Goal: Task Accomplishment & Management: Manage account settings

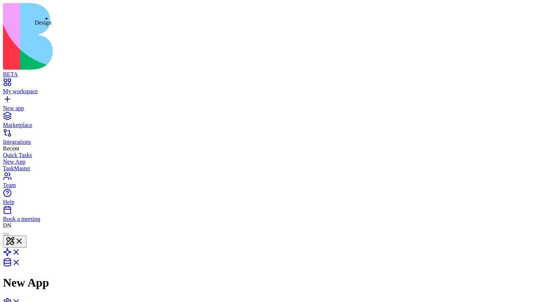
click at [26, 236] on button at bounding box center [15, 242] width 24 height 12
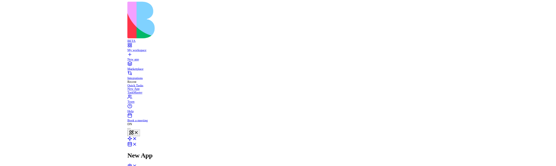
scroll to position [53, 0]
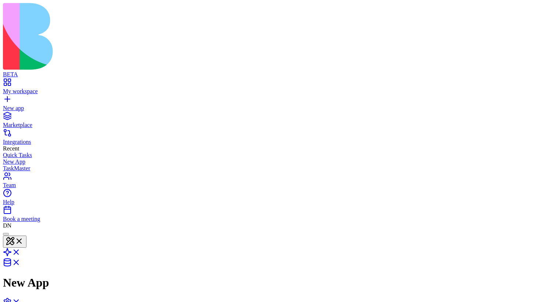
type button "on"
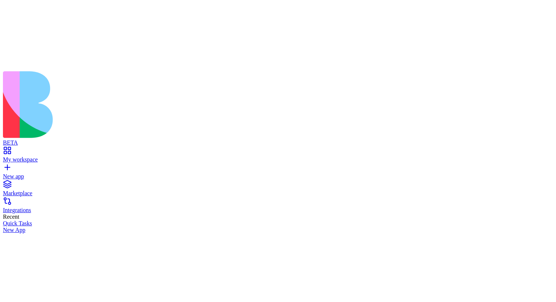
scroll to position [53, 0]
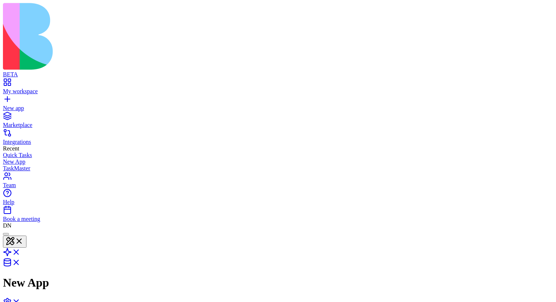
type button "on"
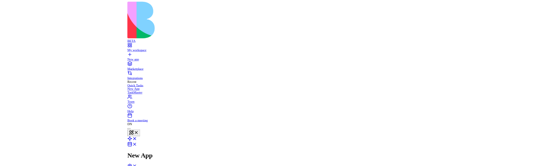
scroll to position [7, 26]
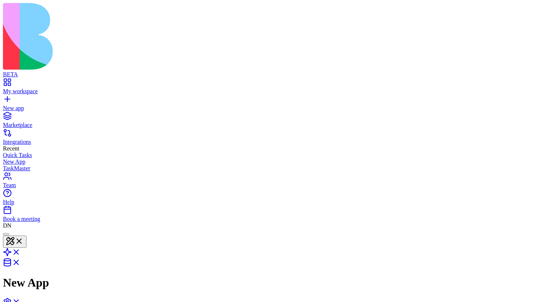
type textarea "**********"
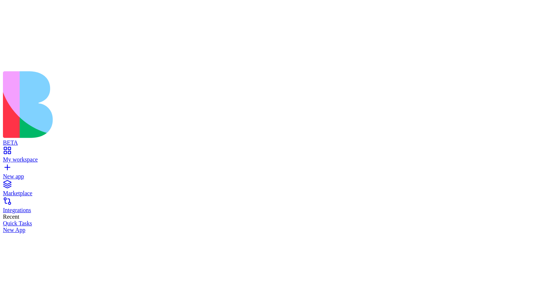
scroll to position [53, 0]
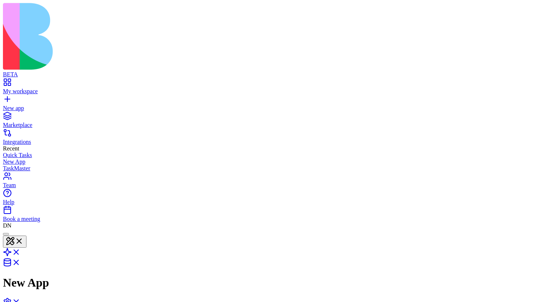
type button "on"
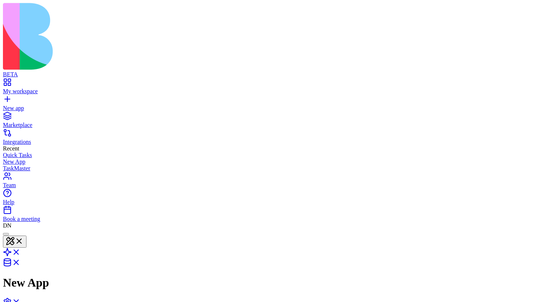
type textarea "**********"
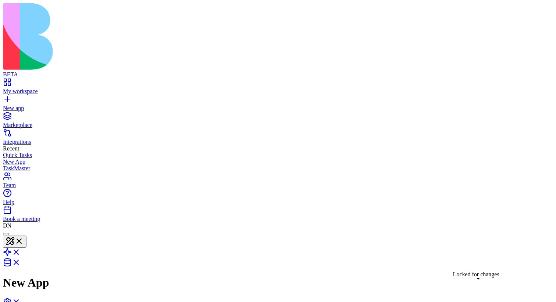
click at [26, 236] on button at bounding box center [15, 242] width 24 height 12
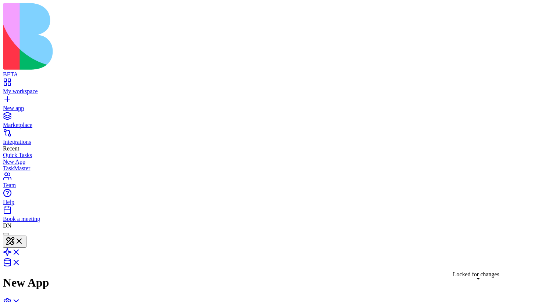
click at [26, 236] on button at bounding box center [15, 242] width 24 height 12
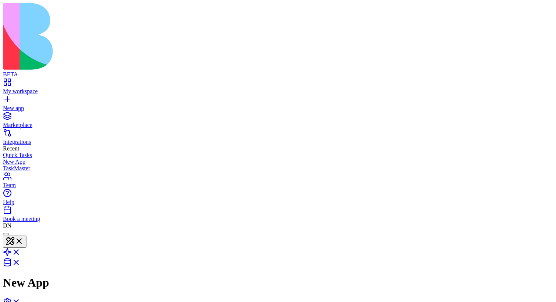
scroll to position [53, 0]
click at [26, 236] on button at bounding box center [15, 242] width 24 height 12
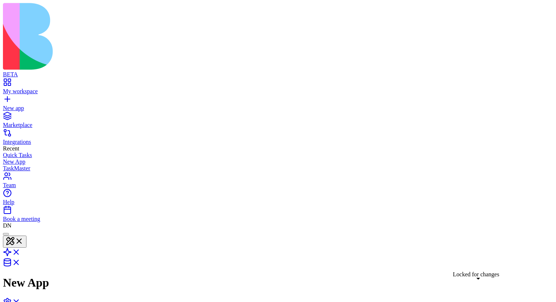
type button "on"
click at [21, 302] on link at bounding box center [12, 305] width 18 height 6
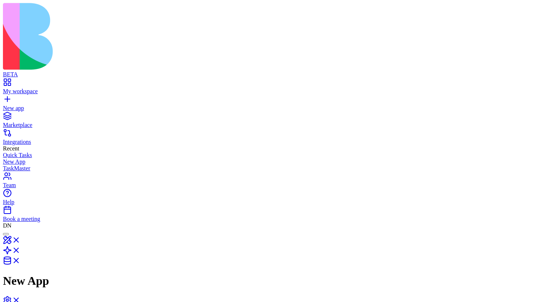
type input "*"
